Goal: Understand process/instructions: Learn how to perform a task or action

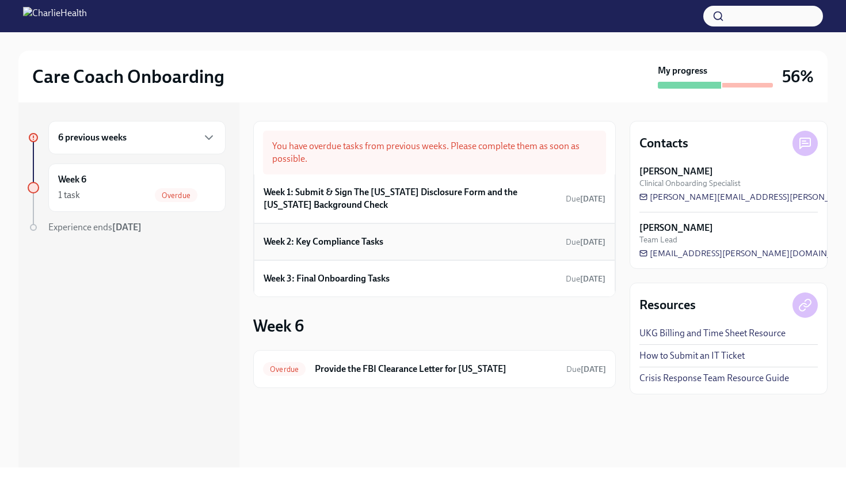
click at [365, 246] on h6 "Week 2: Key Compliance Tasks" at bounding box center [324, 241] width 120 height 13
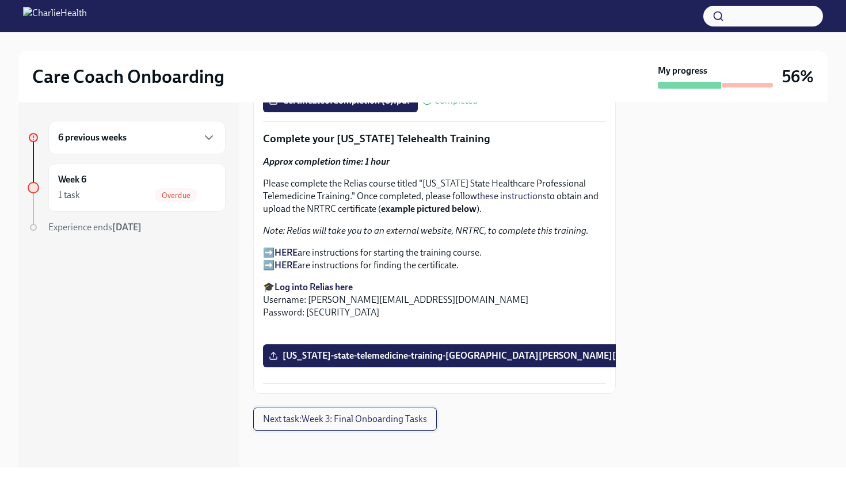
scroll to position [2014, 0]
click at [384, 424] on span "Next task : Week 3: Final Onboarding Tasks" at bounding box center [345, 419] width 164 height 12
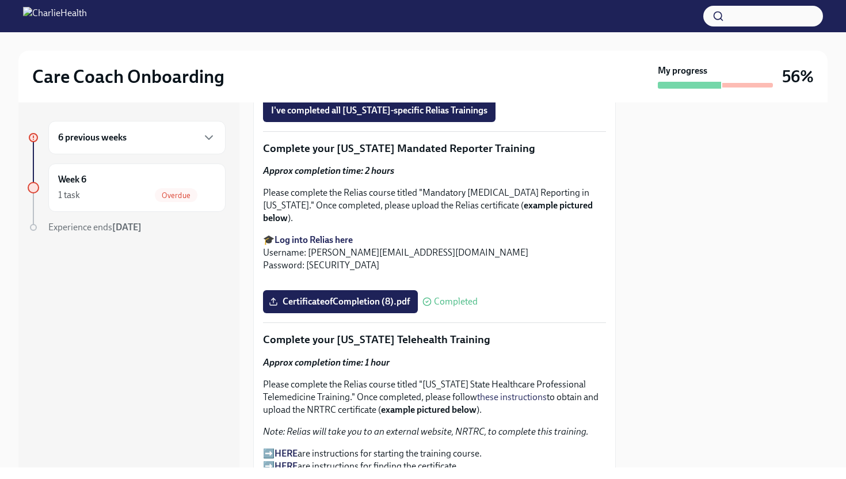
scroll to position [1108, 0]
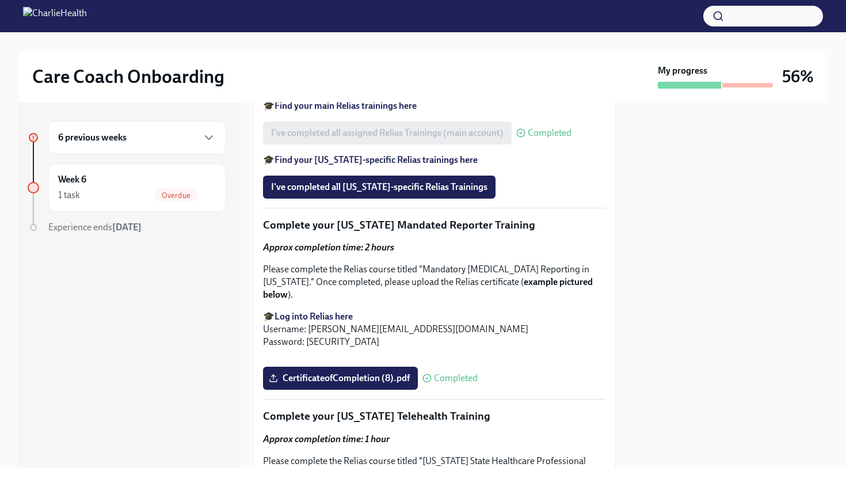
scroll to position [1037, 0]
